Goal: Task Accomplishment & Management: Use online tool/utility

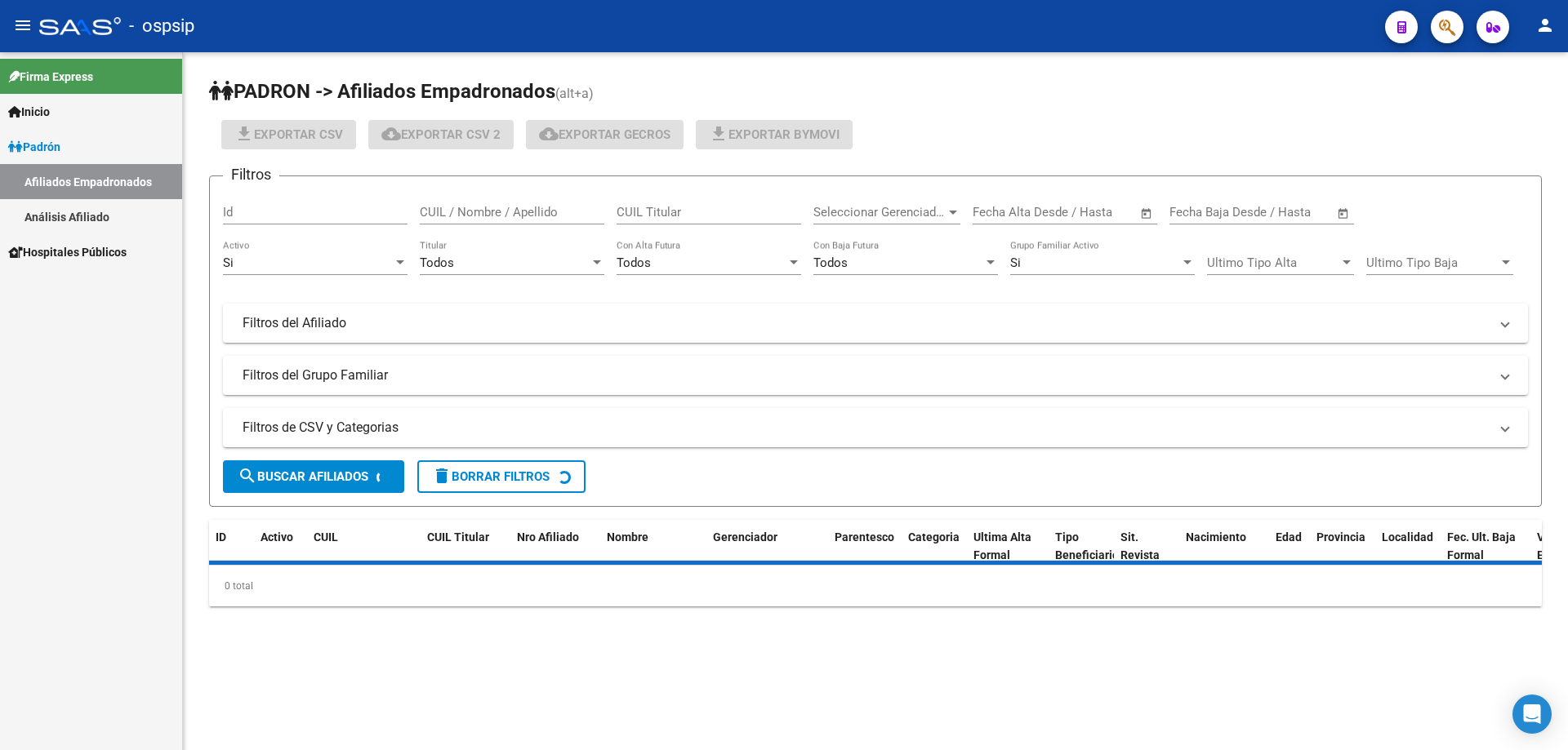
click at [1560, 37] on mat-toolbar "menu - ospsip person" at bounding box center [784, 26] width 1568 height 52
click at [1551, 27] on mat-icon "person" at bounding box center [1544, 25] width 19 height 19
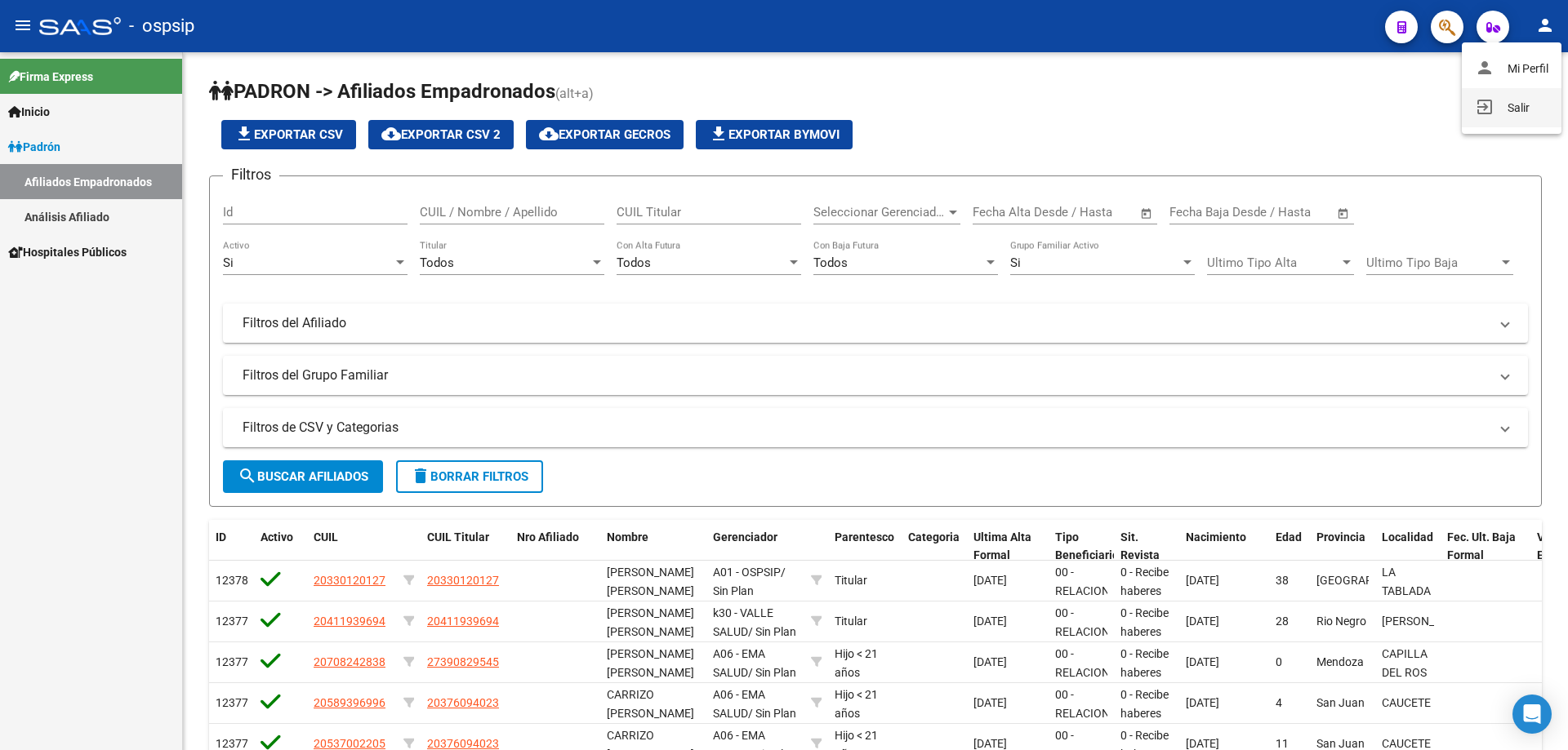
click at [1509, 101] on button "exit_to_app Salir" at bounding box center [1511, 108] width 100 height 39
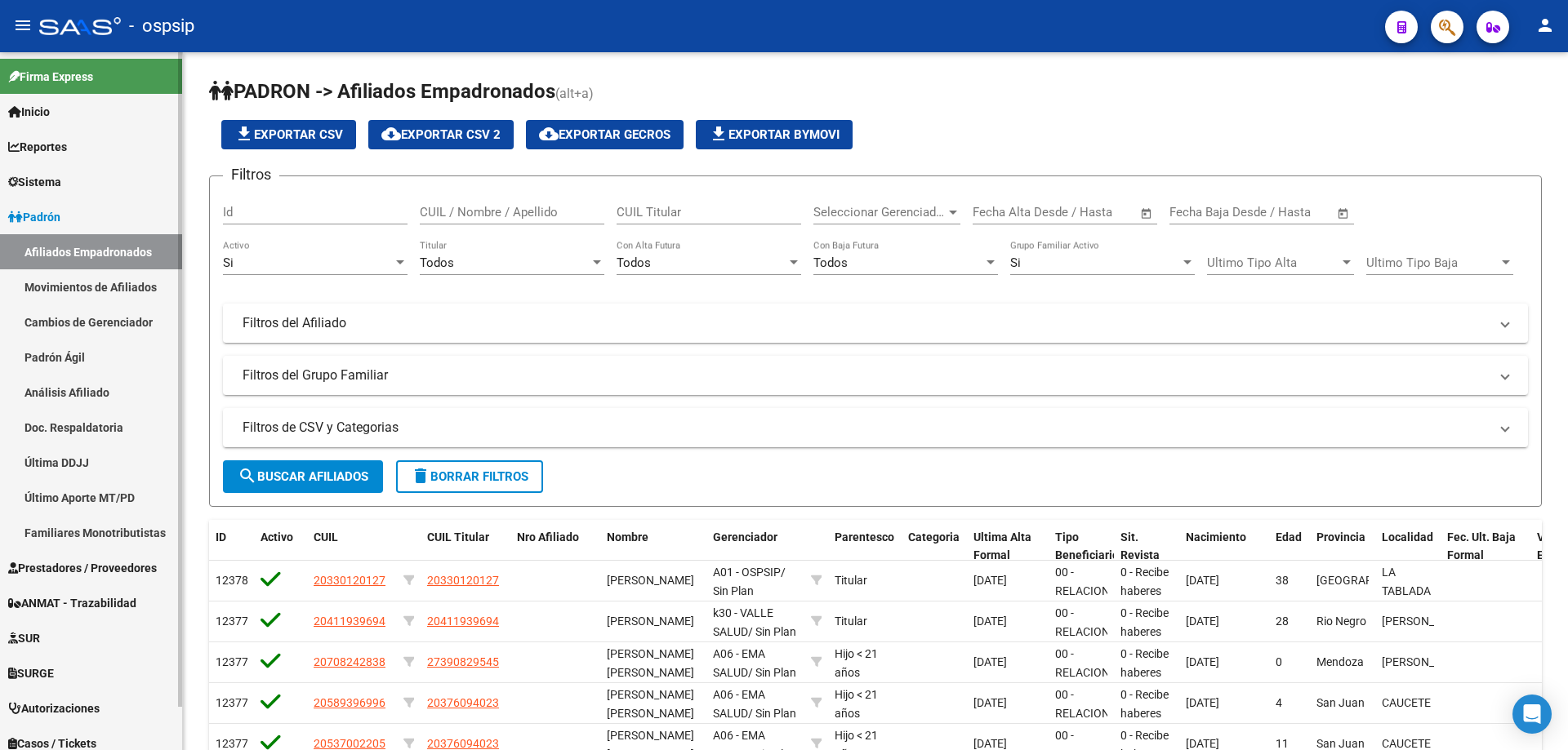
click at [100, 710] on span "Autorizaciones" at bounding box center [54, 709] width 91 height 18
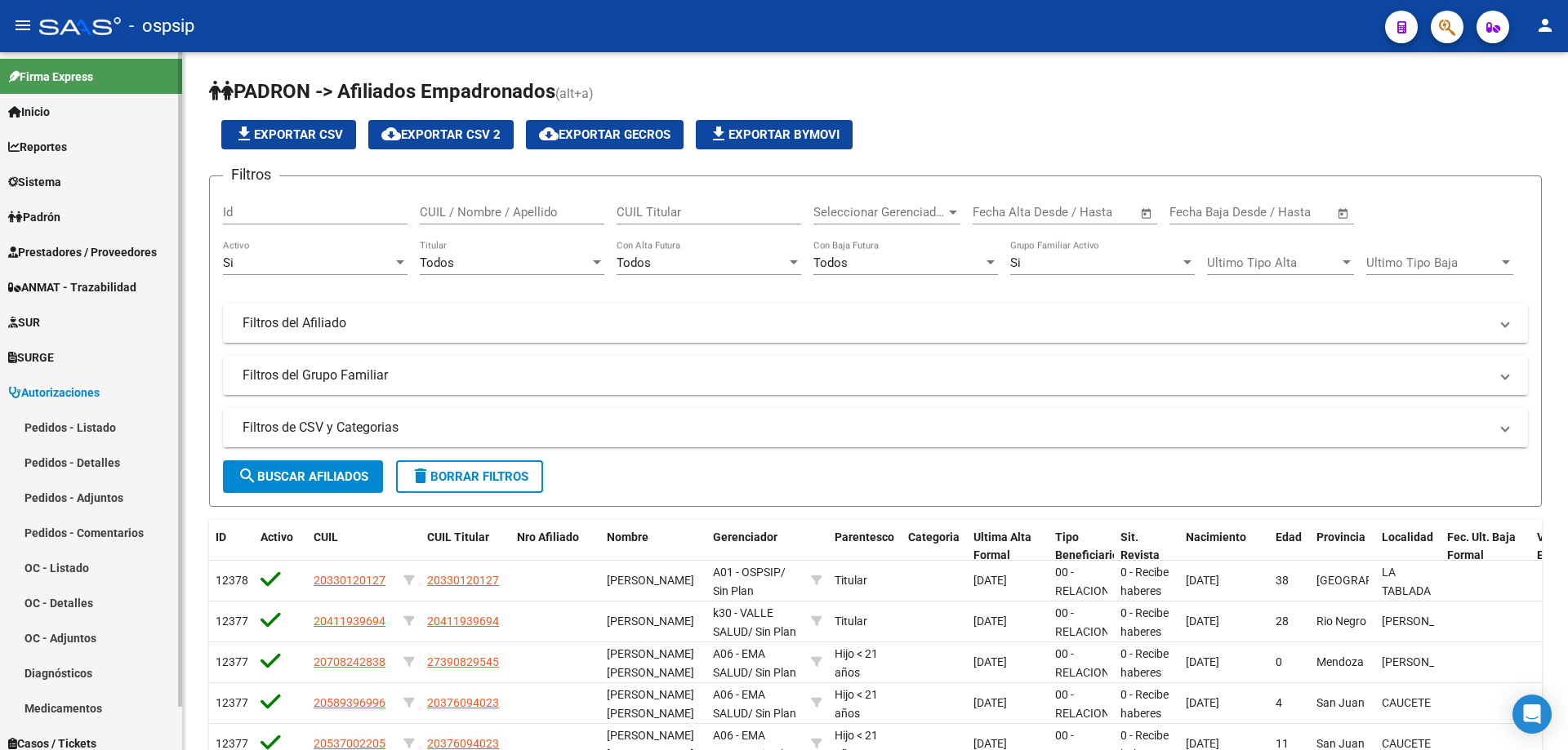
click at [98, 431] on link "Pedidos - Listado" at bounding box center [90, 428] width 182 height 35
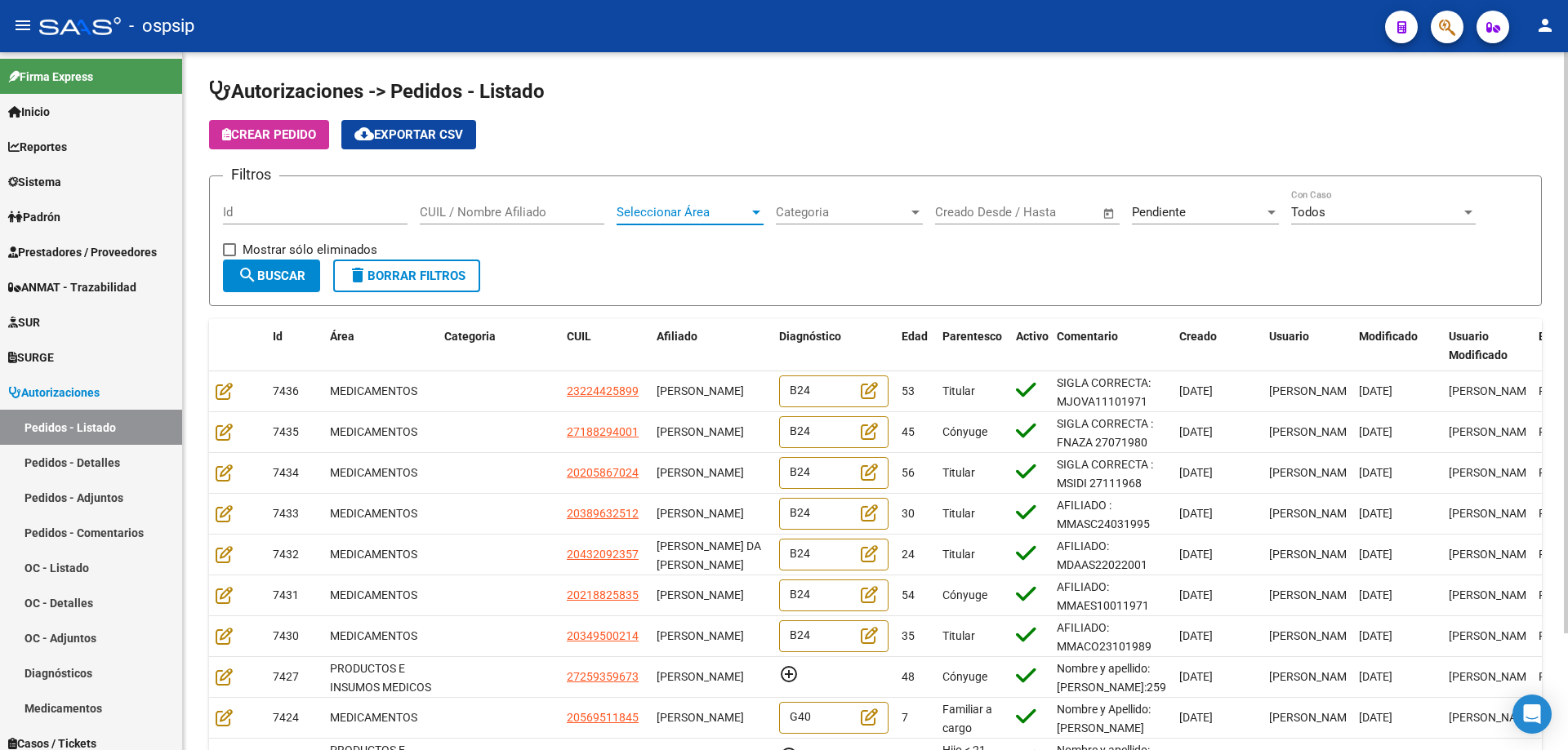
click at [683, 209] on span "Seleccionar Área" at bounding box center [683, 212] width 132 height 15
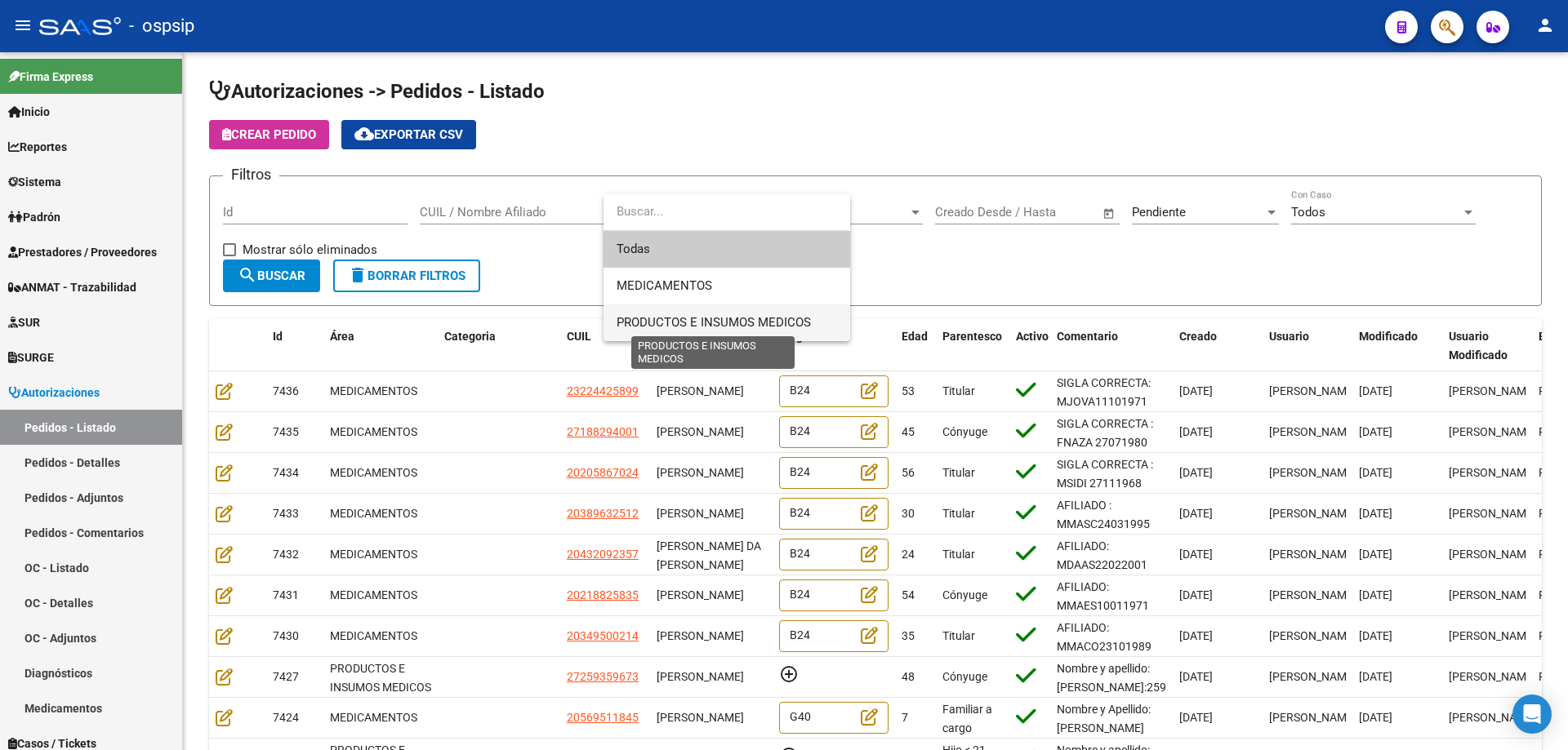
click at [665, 328] on span "PRODUCTOS E INSUMOS MEDICOS" at bounding box center [714, 322] width 195 height 15
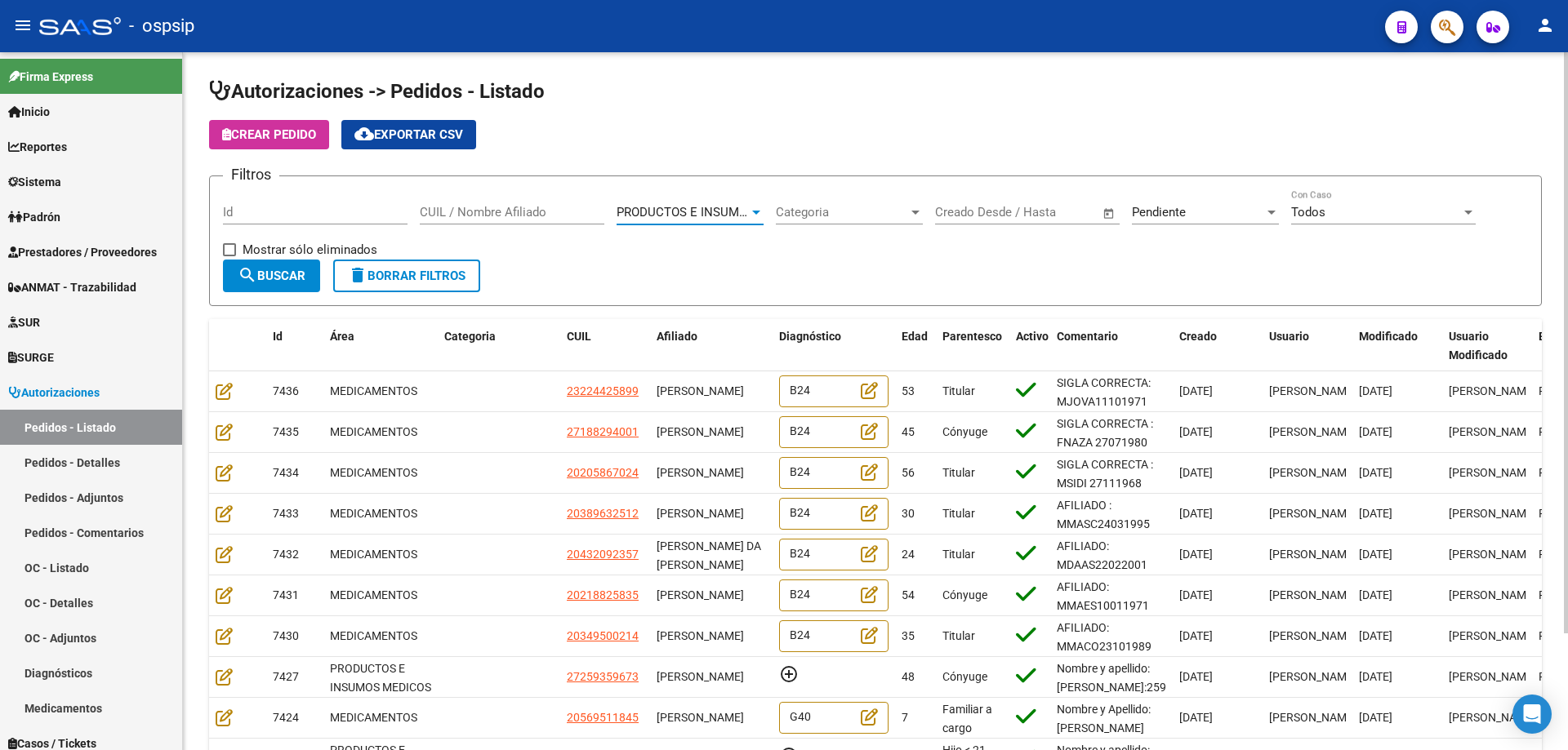
click at [1194, 211] on div "Pendiente" at bounding box center [1198, 212] width 132 height 15
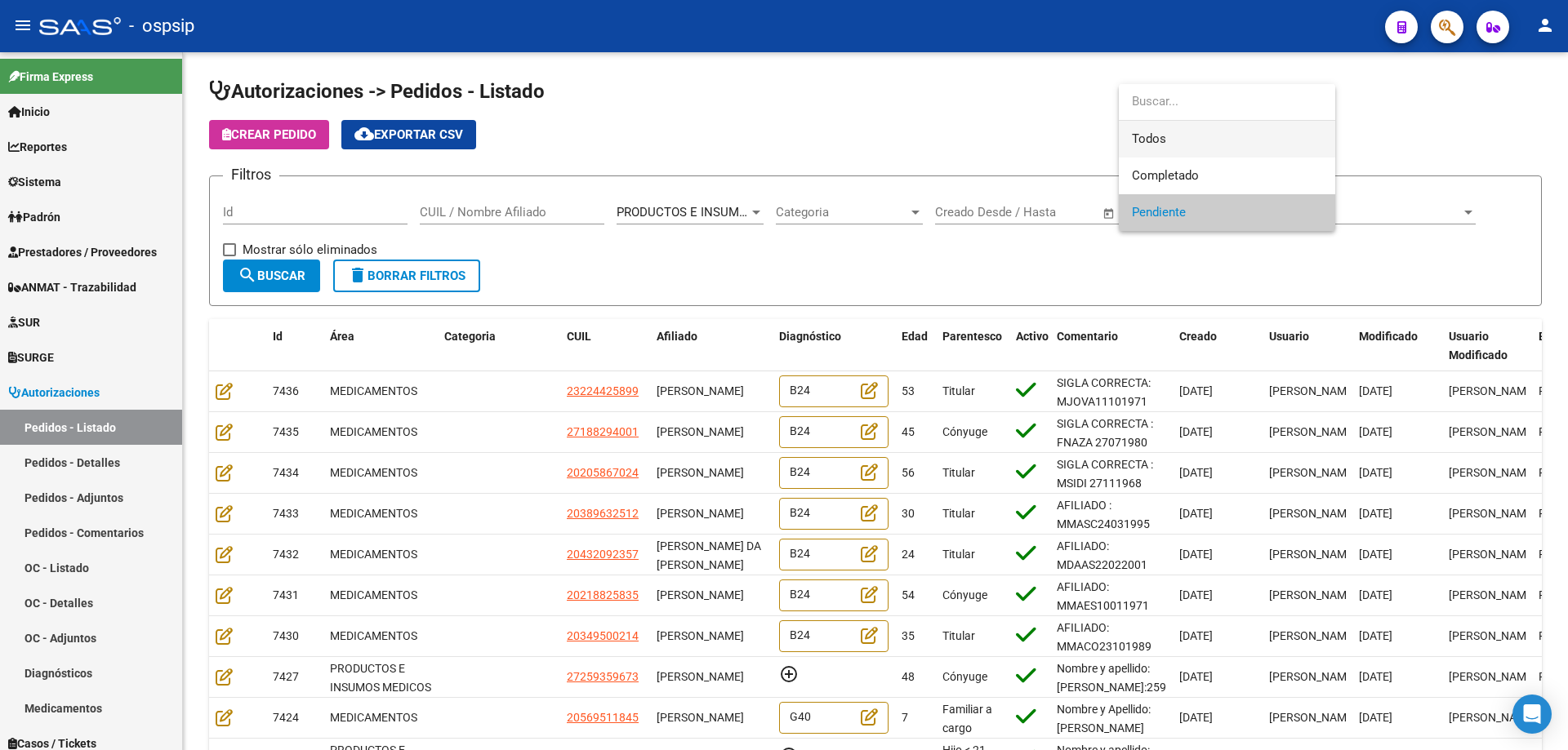
click at [1142, 127] on span "Todos" at bounding box center [1227, 139] width 190 height 37
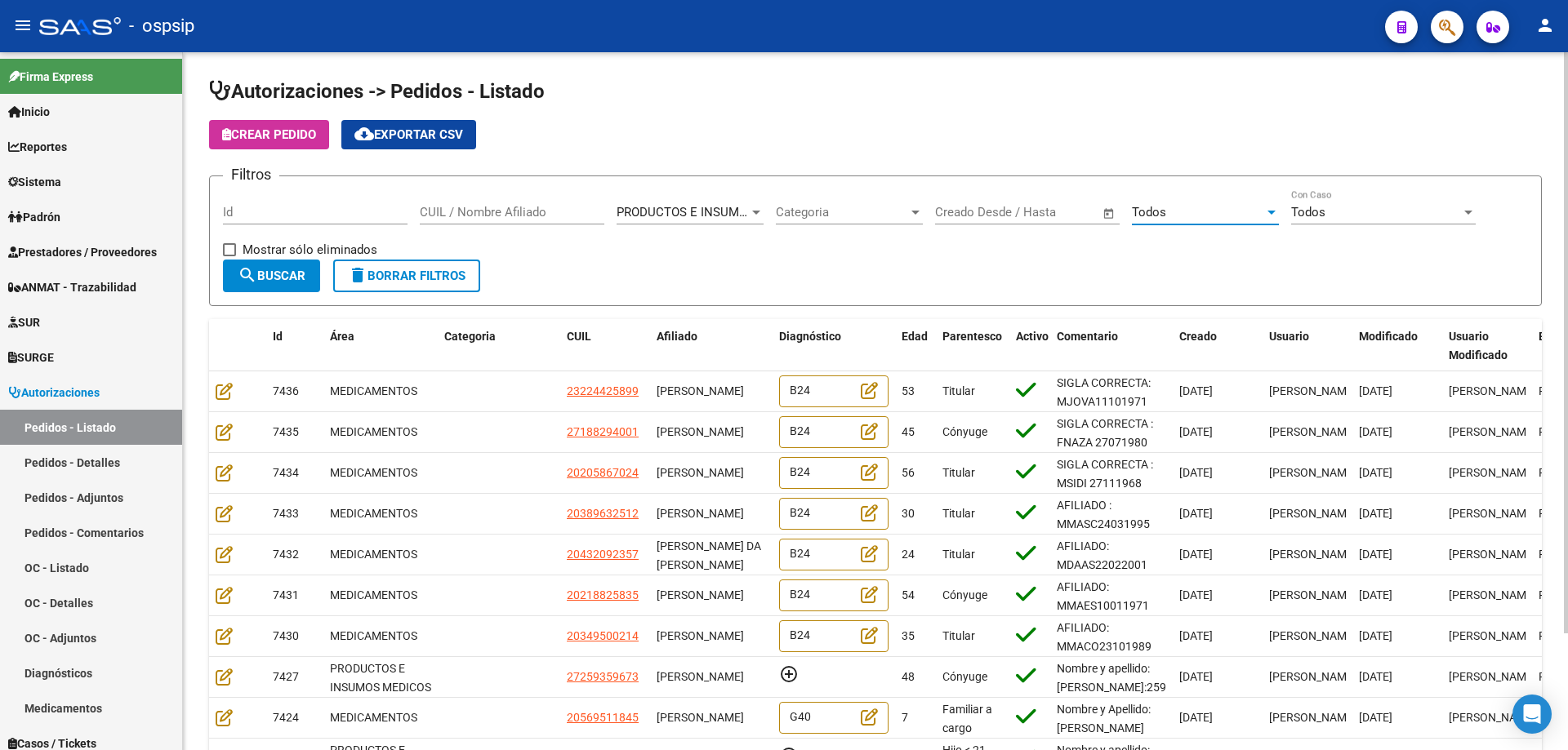
click at [272, 272] on span "search Buscar" at bounding box center [271, 276] width 68 height 15
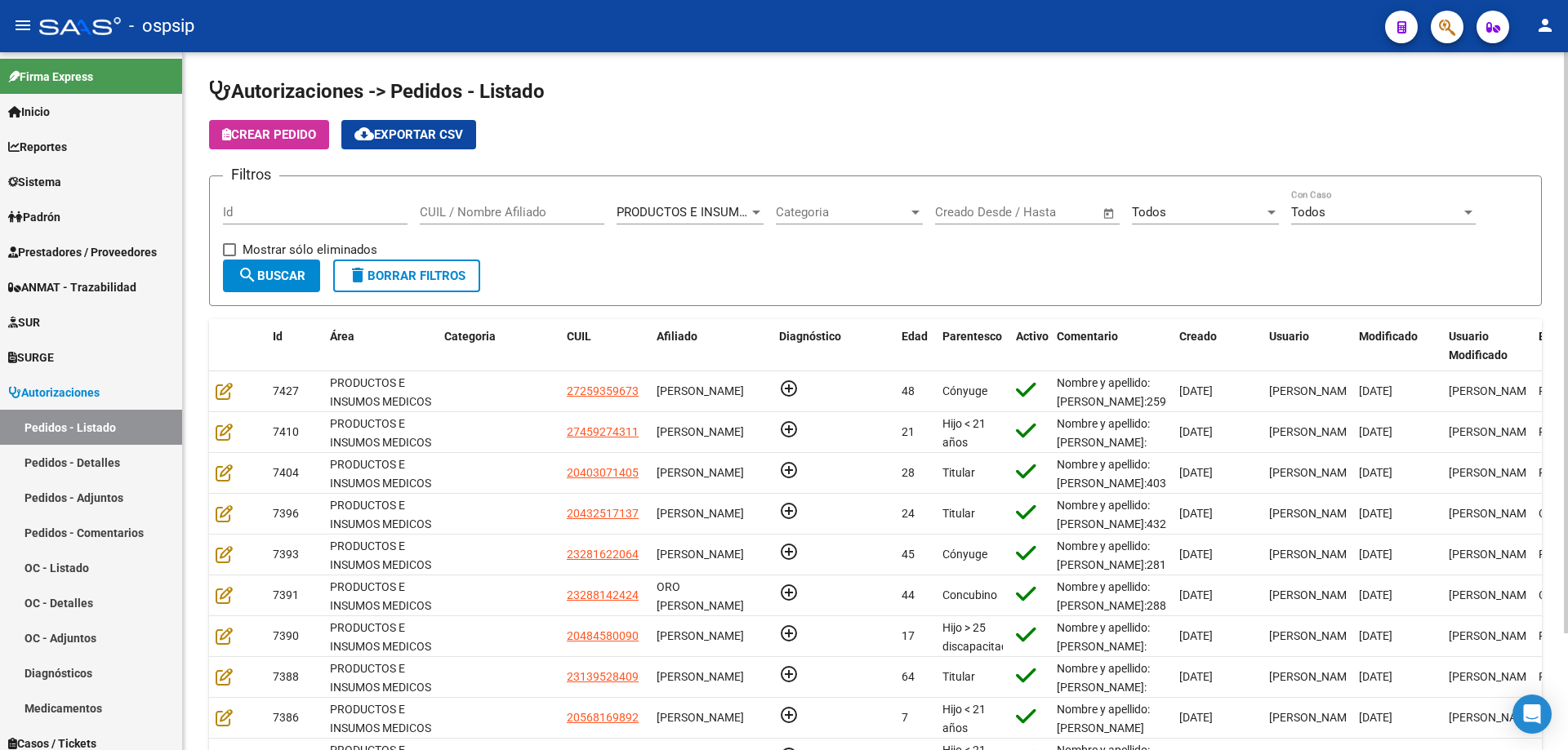
click at [512, 211] on input "CUIL / Nombre Afiliado" at bounding box center [512, 212] width 185 height 15
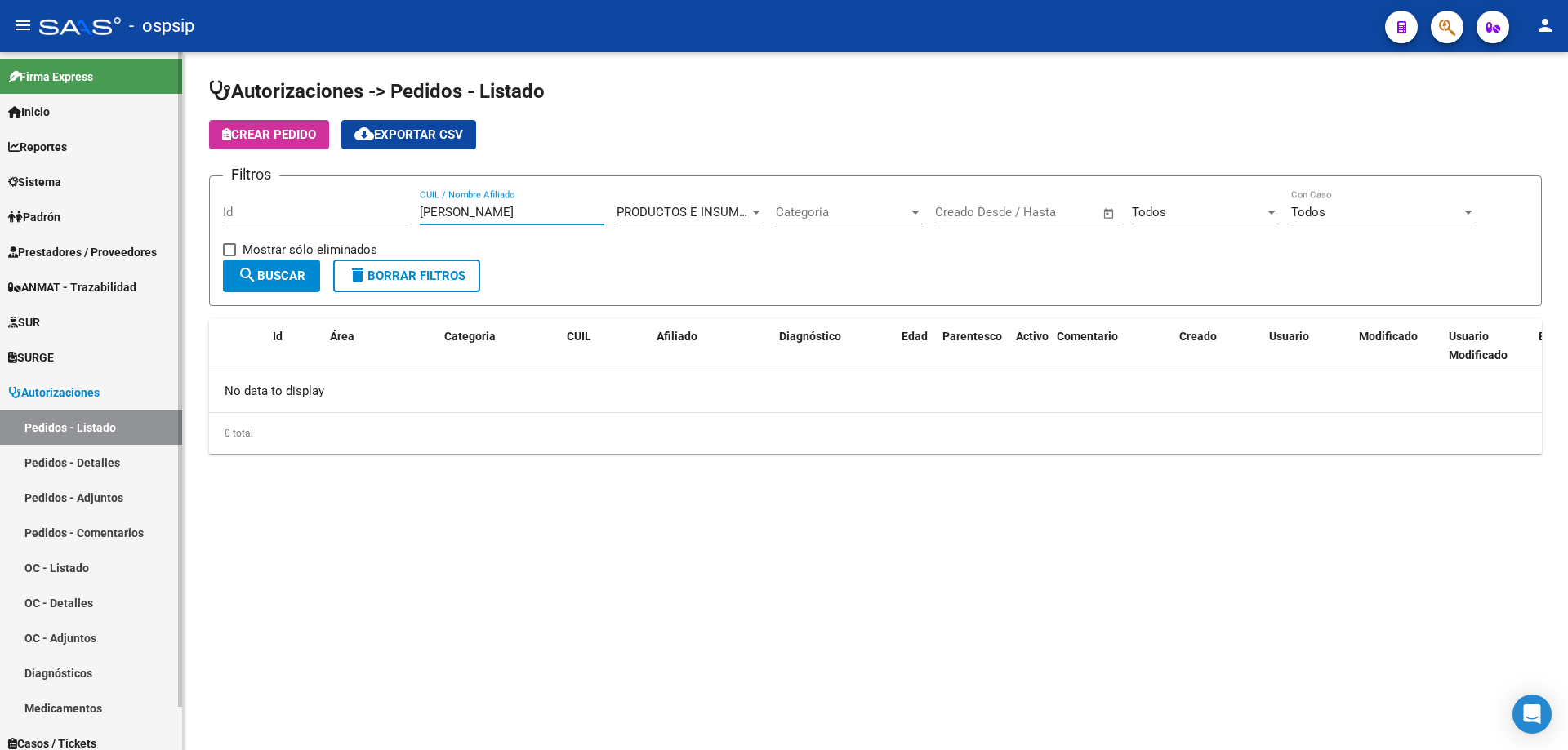
drag, startPoint x: 475, startPoint y: 216, endPoint x: 149, endPoint y: 248, distance: 327.6
click at [149, 248] on mat-sidenav-container "Firma Express Inicio Calendario SSS Instructivos Contacto OS Reportes Egresos D…" at bounding box center [784, 401] width 1568 height 698
type input "[PERSON_NAME]"
